Goal: Register for event/course

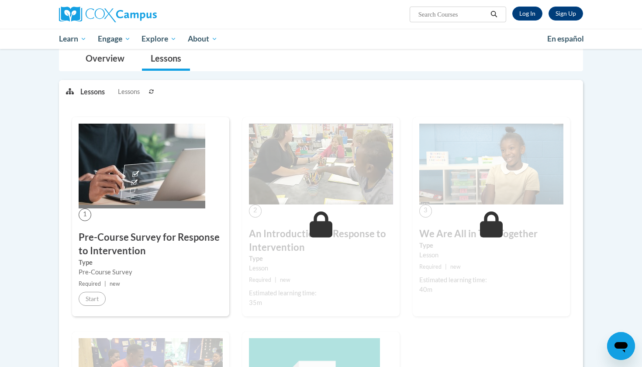
scroll to position [88, 0]
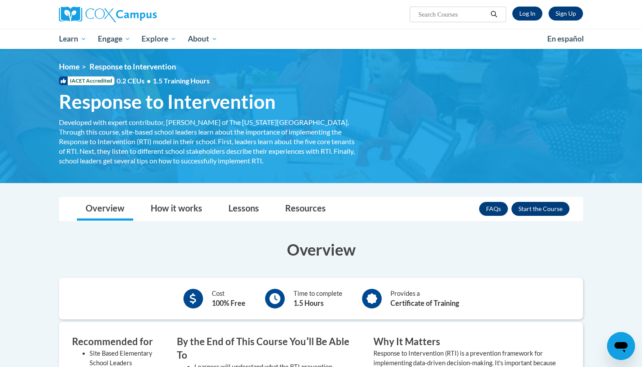
click at [530, 210] on button "Enroll" at bounding box center [540, 209] width 58 height 14
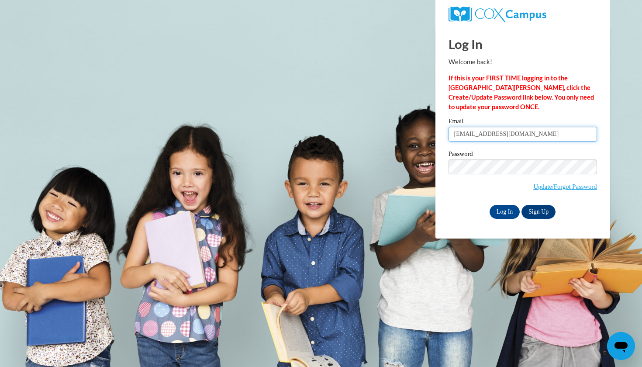
type input "attorr3795@ung.edu"
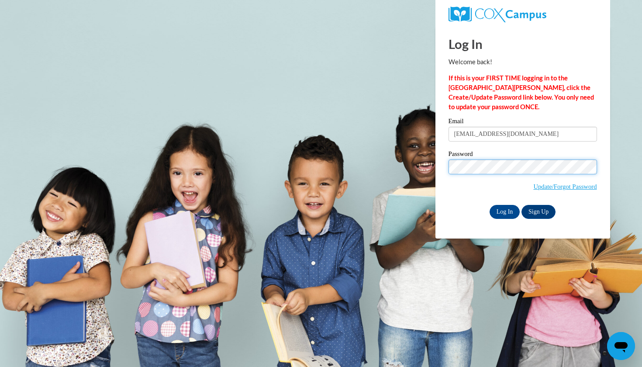
click at [504, 210] on input "Log In" at bounding box center [505, 212] width 31 height 14
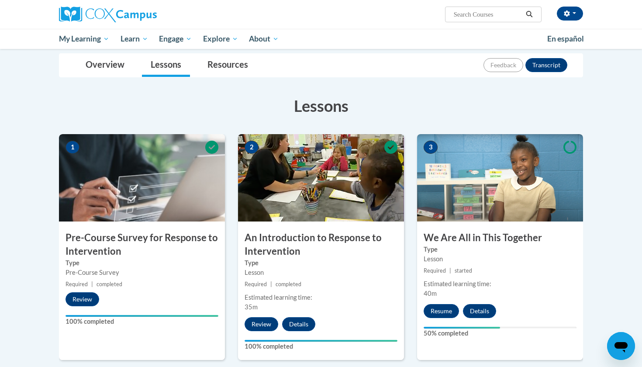
scroll to position [97, 0]
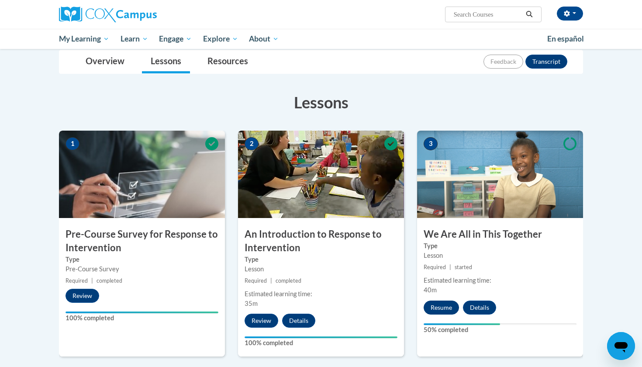
click at [449, 303] on button "Resume" at bounding box center [441, 307] width 35 height 14
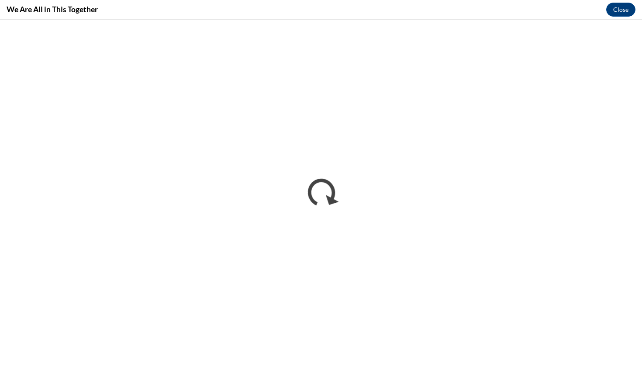
scroll to position [0, 0]
